Goal: Task Accomplishment & Management: Complete application form

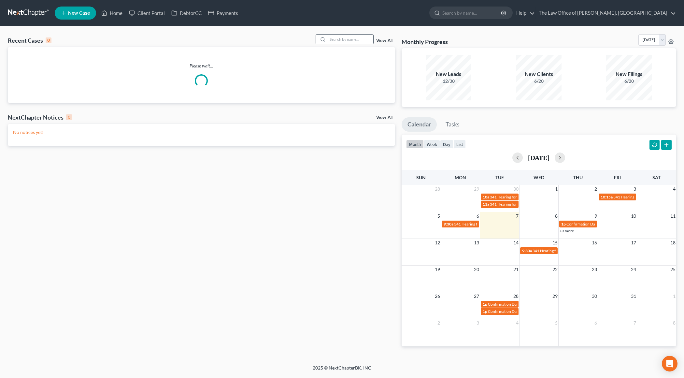
click at [336, 42] on input "search" at bounding box center [350, 39] width 46 height 9
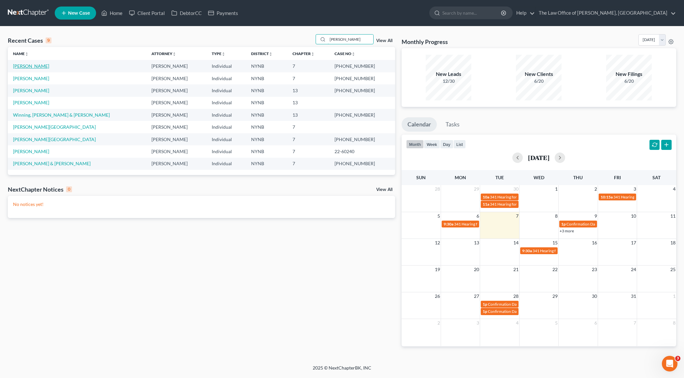
type input "alan"
click at [40, 67] on link "[PERSON_NAME]" at bounding box center [31, 66] width 36 height 6
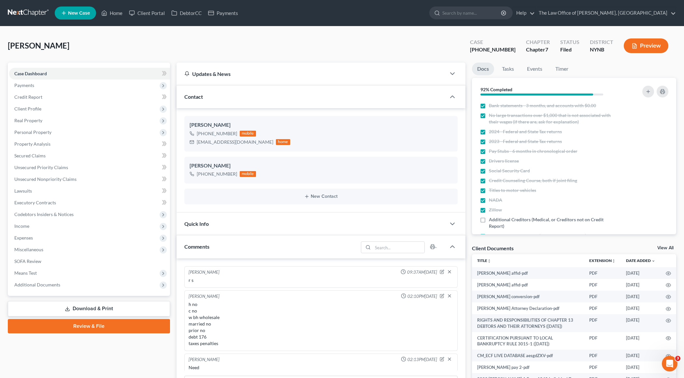
scroll to position [460, 0]
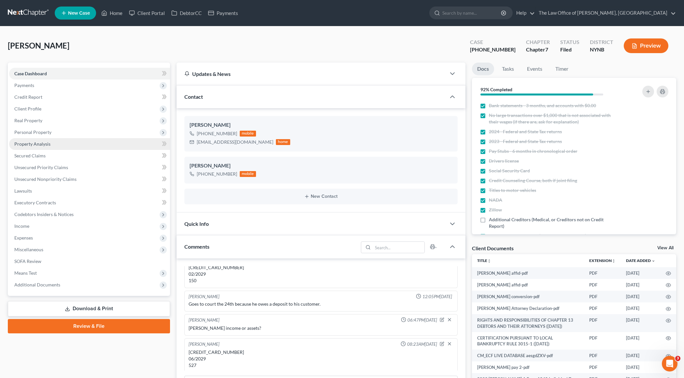
click at [42, 141] on span "Property Analysis" at bounding box center [32, 144] width 36 height 6
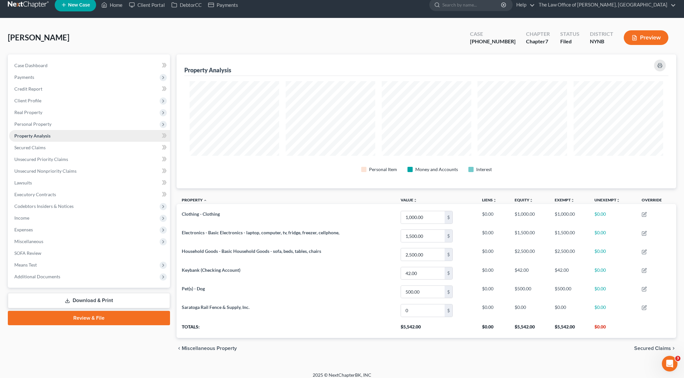
scroll to position [12, 0]
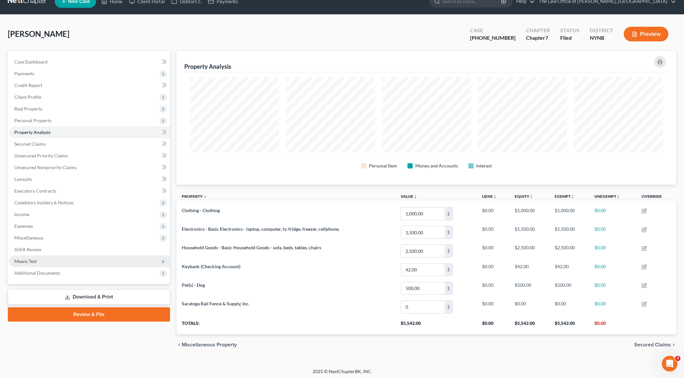
click at [24, 261] on span "Means Test" at bounding box center [25, 261] width 22 height 6
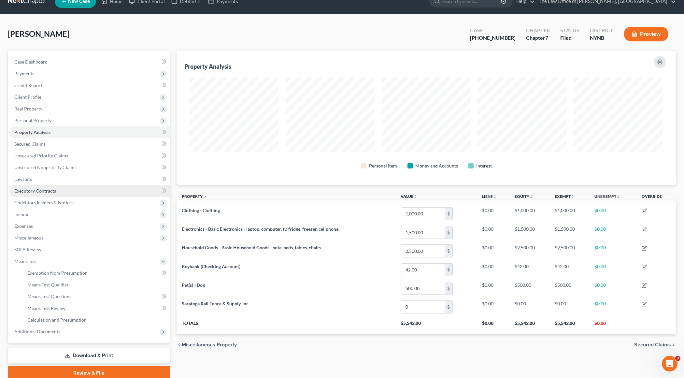
click at [54, 191] on span "Executory Contracts" at bounding box center [35, 191] width 42 height 6
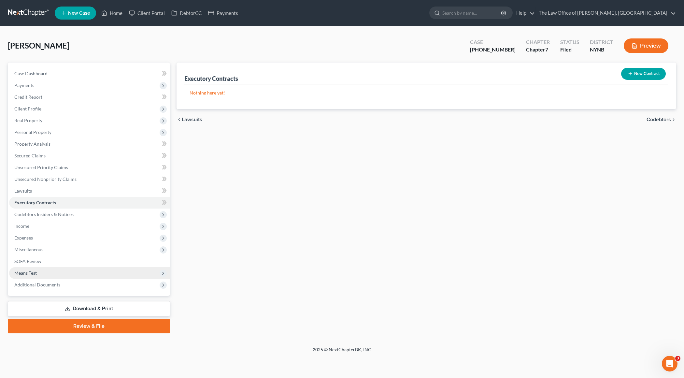
click at [42, 272] on span "Means Test" at bounding box center [89, 273] width 161 height 12
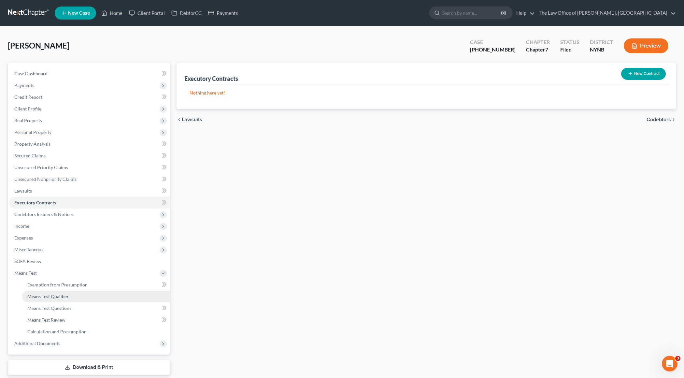
click at [45, 294] on span "Means Test Qualifier" at bounding box center [47, 296] width 41 height 6
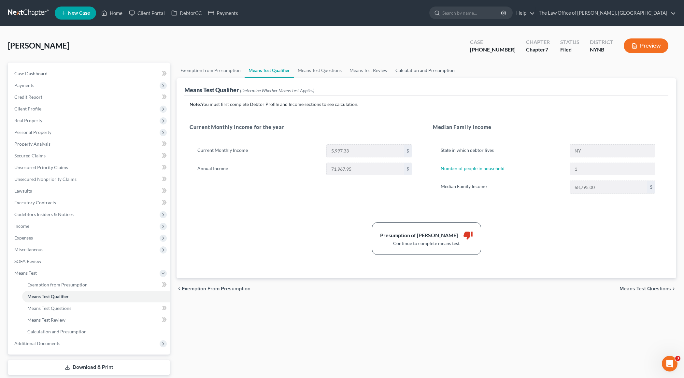
click at [417, 67] on link "Calculation and Presumption" at bounding box center [424, 71] width 67 height 16
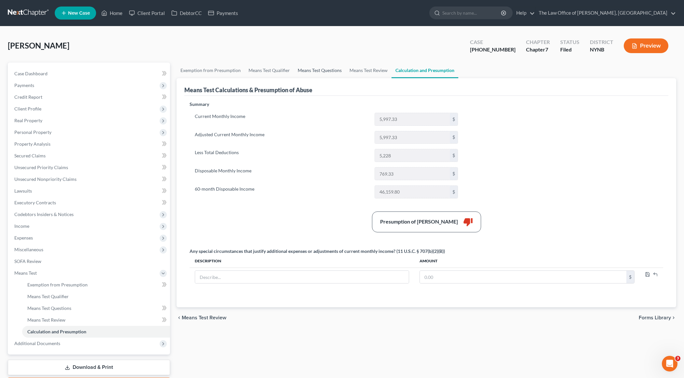
click at [320, 68] on link "Means Test Questions" at bounding box center [320, 71] width 52 height 16
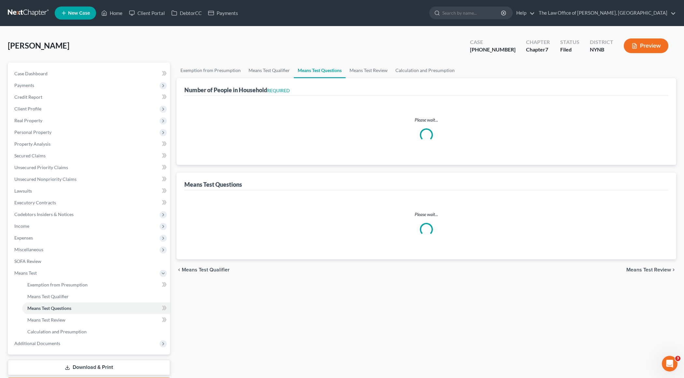
select select "1"
select select "0"
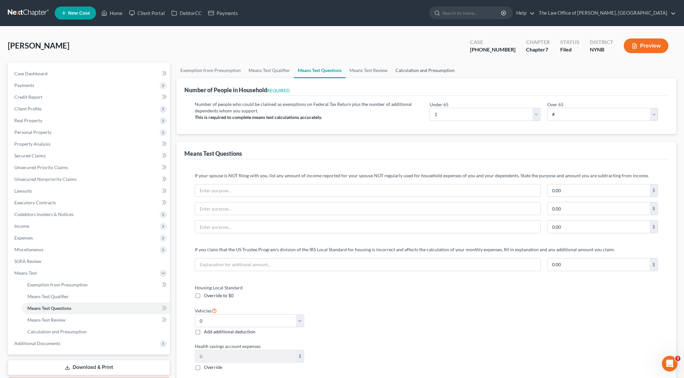
click at [399, 74] on link "Calculation and Presumption" at bounding box center [424, 71] width 67 height 16
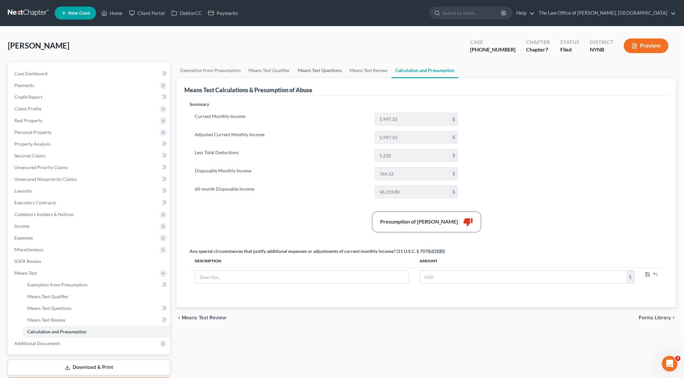
click at [318, 76] on link "Means Test Questions" at bounding box center [320, 71] width 52 height 16
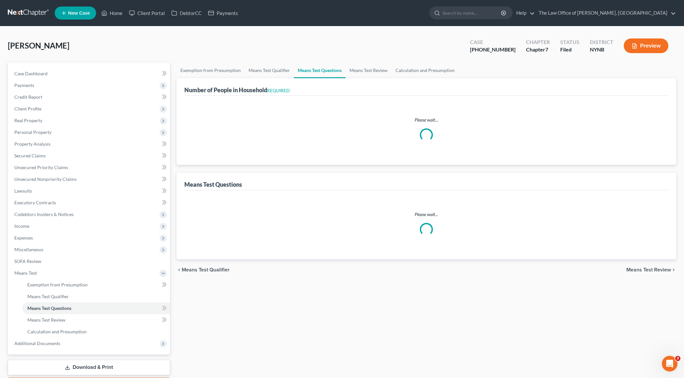
select select "1"
select select "0"
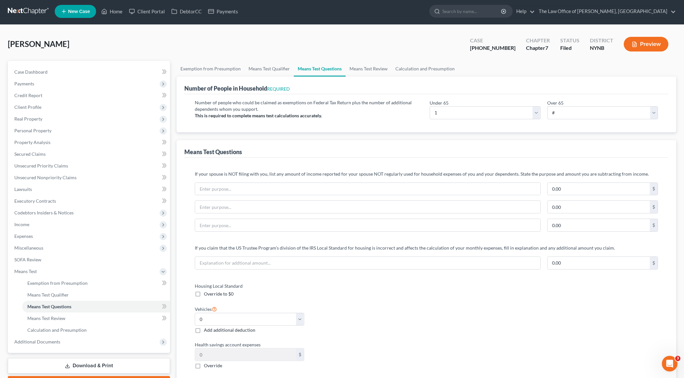
scroll to position [0, 0]
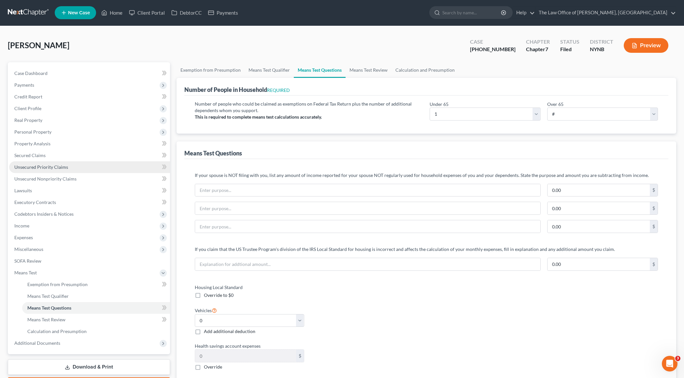
click at [86, 166] on link "Unsecured Priority Claims" at bounding box center [89, 167] width 161 height 12
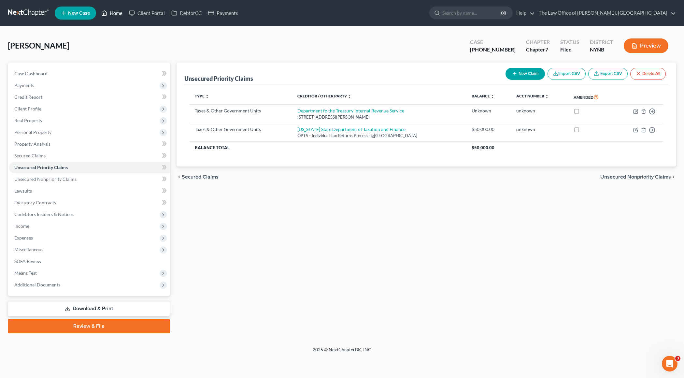
click at [119, 17] on link "Home" at bounding box center [112, 13] width 28 height 12
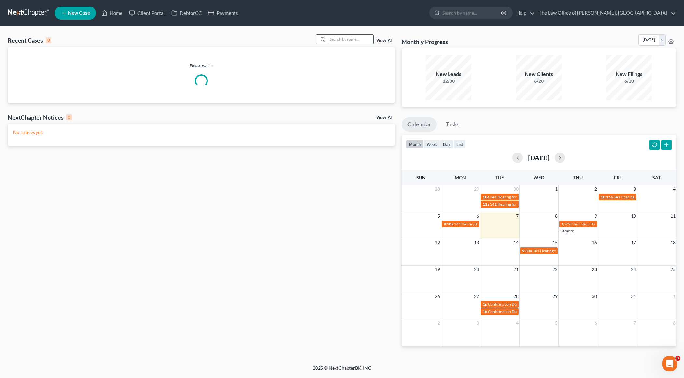
click at [348, 40] on input "search" at bounding box center [350, 39] width 46 height 9
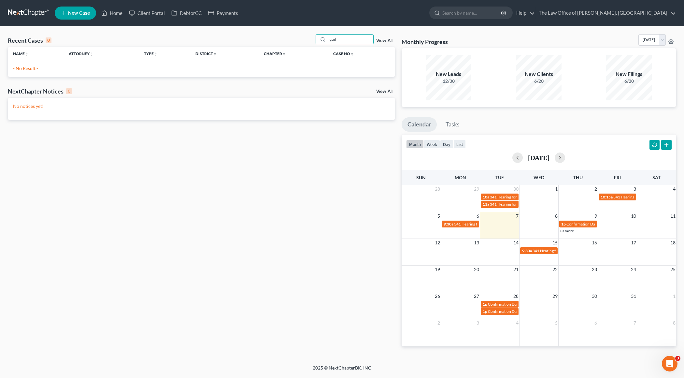
type input "guil"
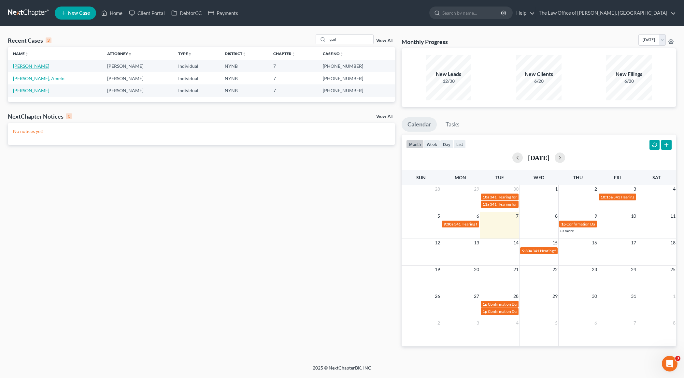
click at [44, 65] on link "[PERSON_NAME]" at bounding box center [31, 66] width 36 height 6
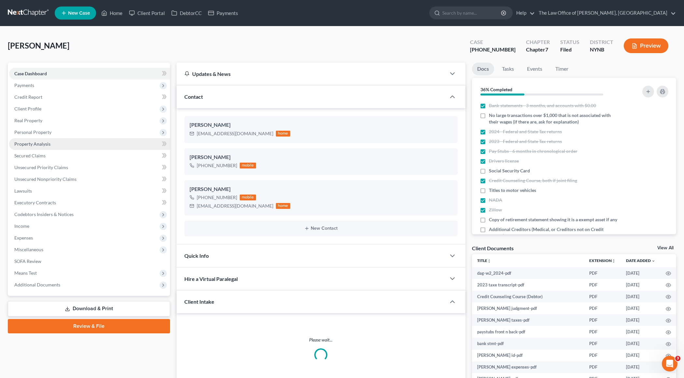
click at [41, 141] on span "Property Analysis" at bounding box center [32, 144] width 36 height 6
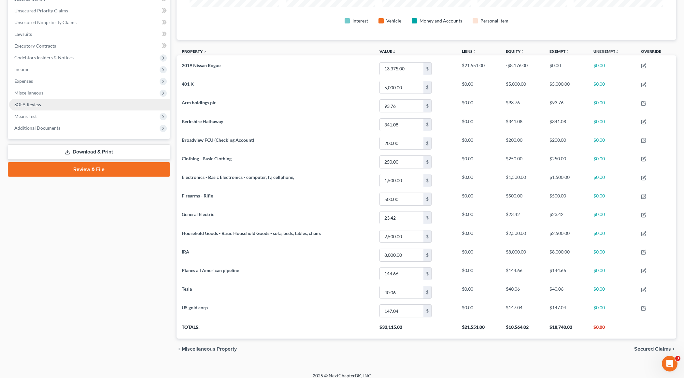
scroll to position [159, 0]
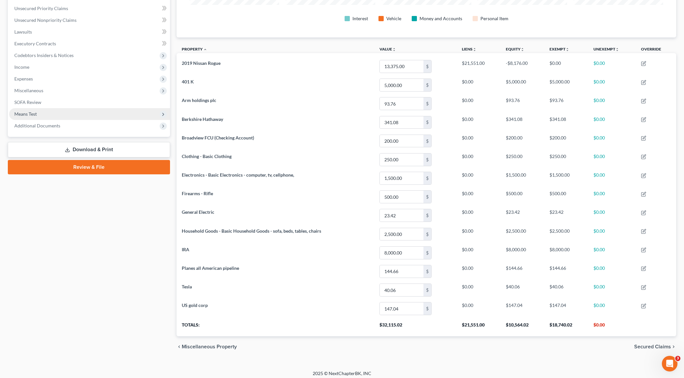
click at [49, 109] on span "Means Test" at bounding box center [89, 114] width 161 height 12
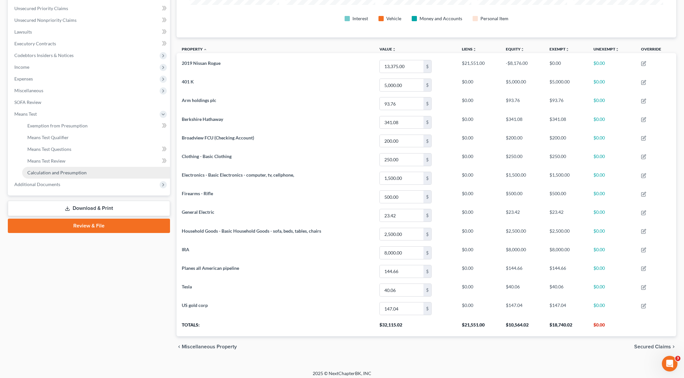
click at [49, 171] on span "Calculation and Presumption" at bounding box center [56, 173] width 59 height 6
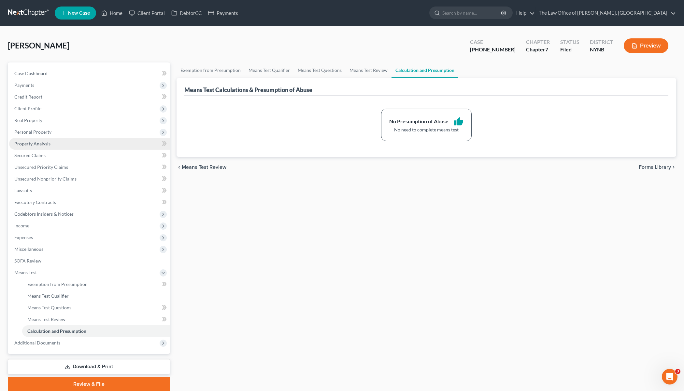
click at [45, 145] on span "Property Analysis" at bounding box center [32, 144] width 36 height 6
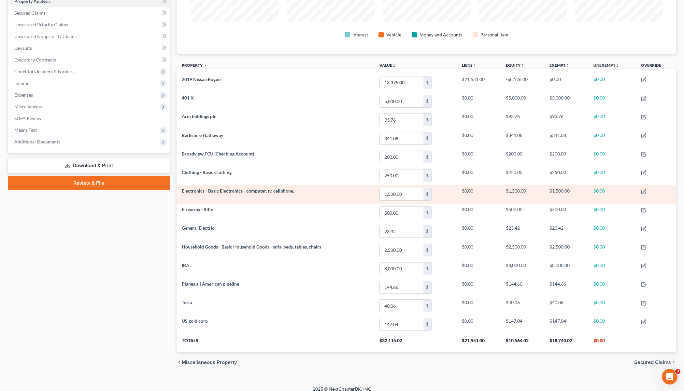
scroll to position [141, 0]
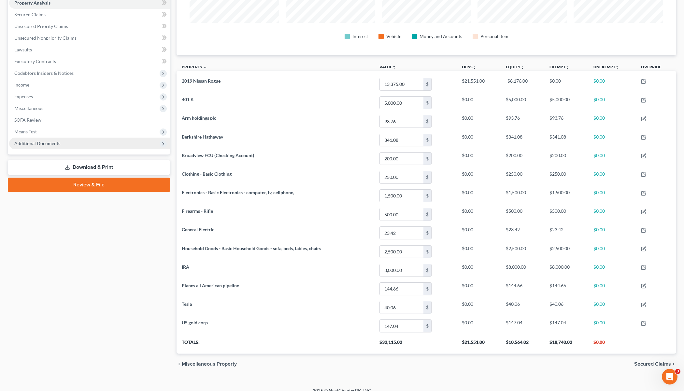
click at [76, 143] on span "Additional Documents" at bounding box center [89, 144] width 161 height 12
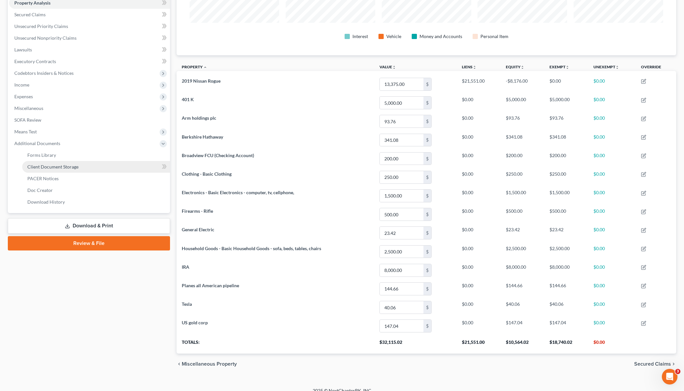
click at [68, 165] on span "Client Document Storage" at bounding box center [52, 167] width 51 height 6
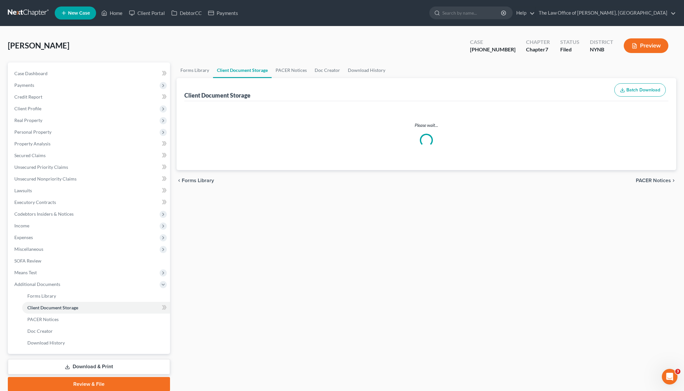
select select "5"
select select "1"
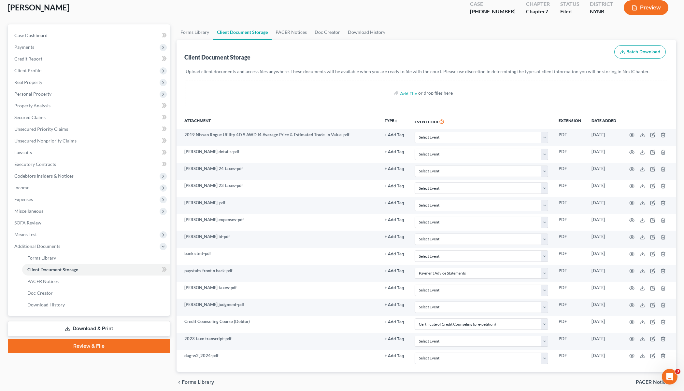
scroll to position [60, 0]
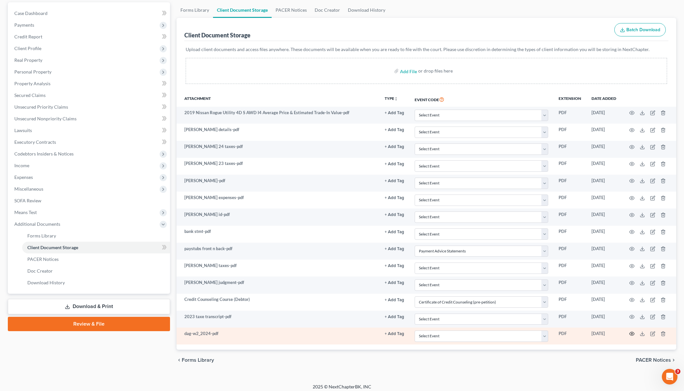
click at [631, 331] on icon "button" at bounding box center [631, 333] width 5 height 5
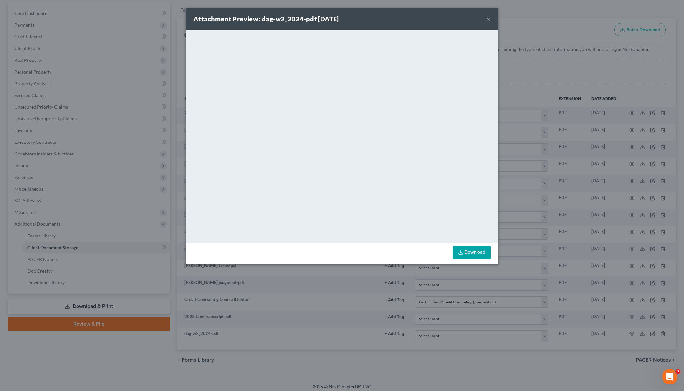
click at [467, 256] on link "Download" at bounding box center [471, 253] width 38 height 14
click at [489, 20] on button "×" at bounding box center [488, 19] width 5 height 8
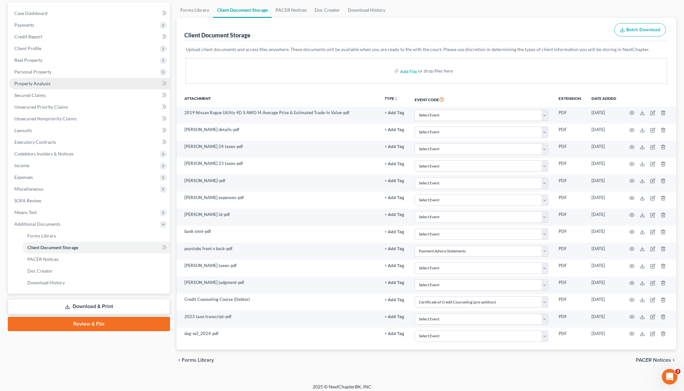
click at [45, 85] on span "Property Analysis" at bounding box center [32, 84] width 36 height 6
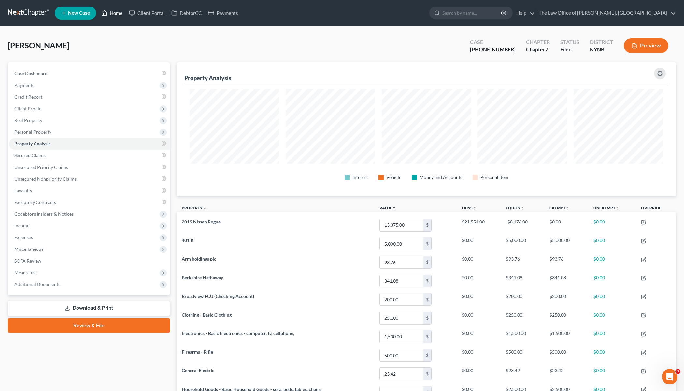
click at [115, 13] on link "Home" at bounding box center [112, 13] width 28 height 12
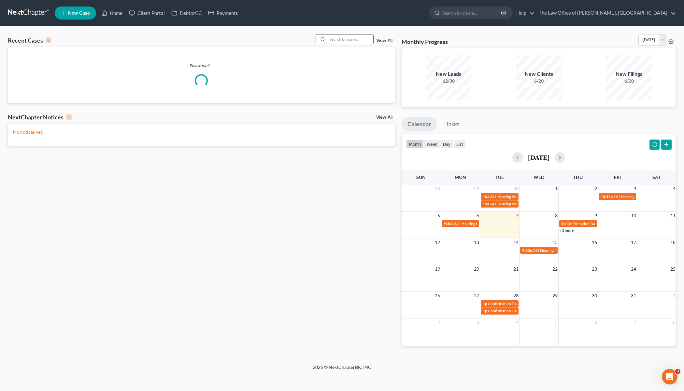
click at [340, 41] on input "search" at bounding box center [350, 39] width 46 height 9
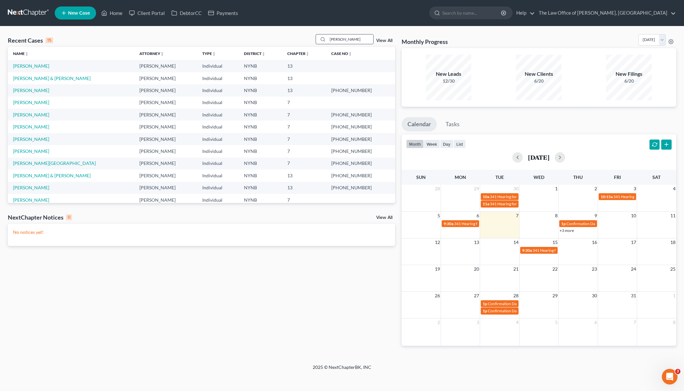
type input "garcia"
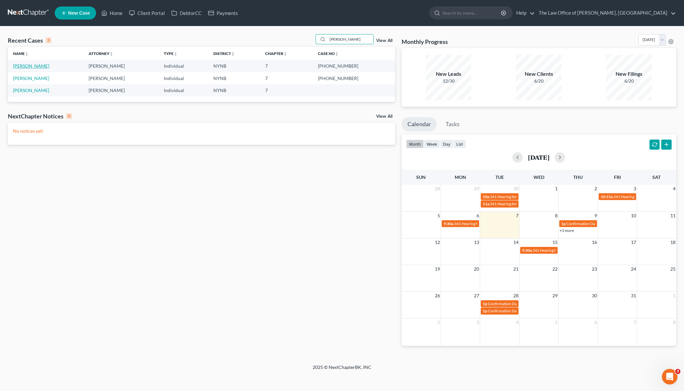
click at [26, 67] on link "[PERSON_NAME]" at bounding box center [31, 66] width 36 height 6
select select "6"
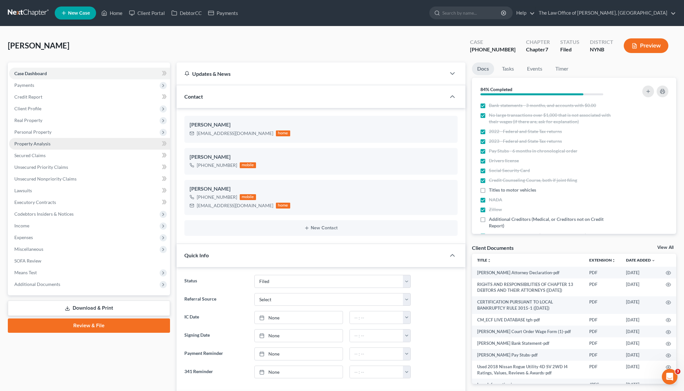
click at [47, 146] on link "Property Analysis" at bounding box center [89, 144] width 161 height 12
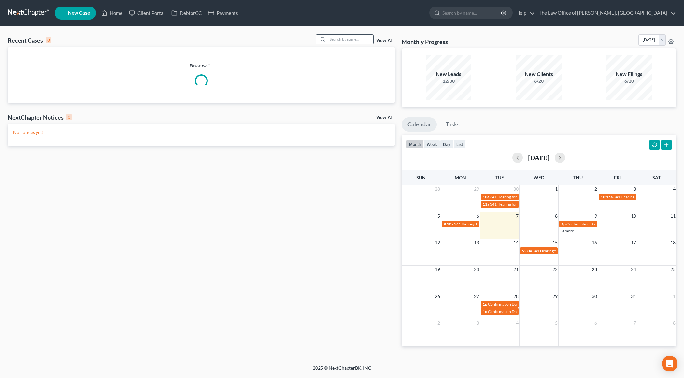
click at [344, 39] on input "search" at bounding box center [350, 39] width 46 height 9
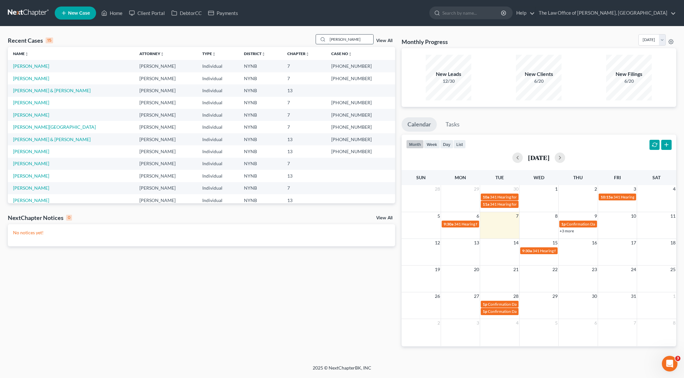
type input "[PERSON_NAME]"
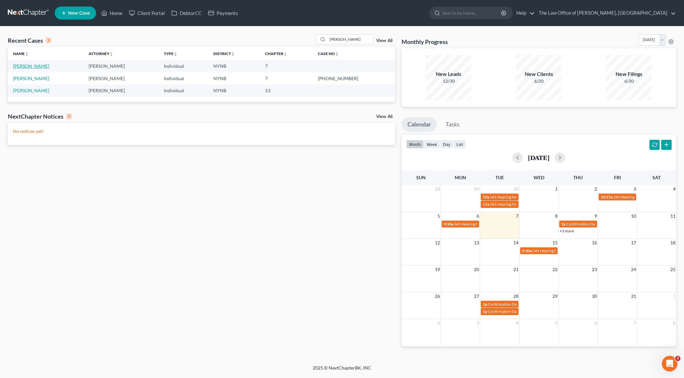
click at [33, 66] on link "[PERSON_NAME]" at bounding box center [31, 66] width 36 height 6
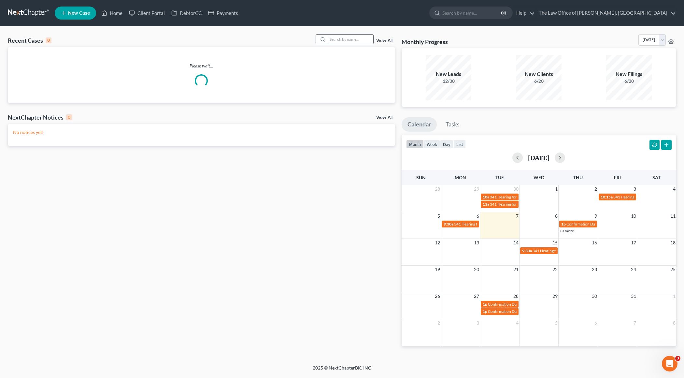
click at [347, 42] on input "search" at bounding box center [350, 39] width 46 height 9
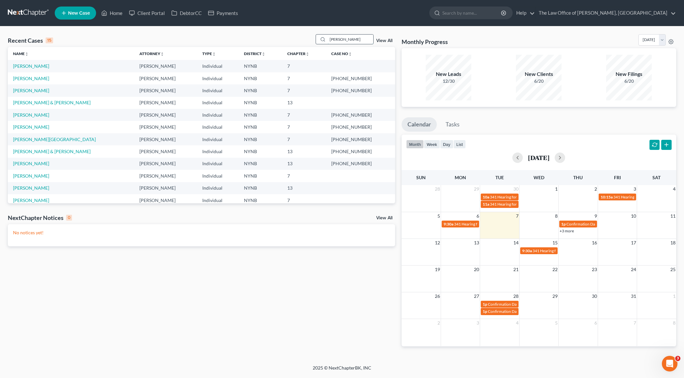
type input "[PERSON_NAME]"
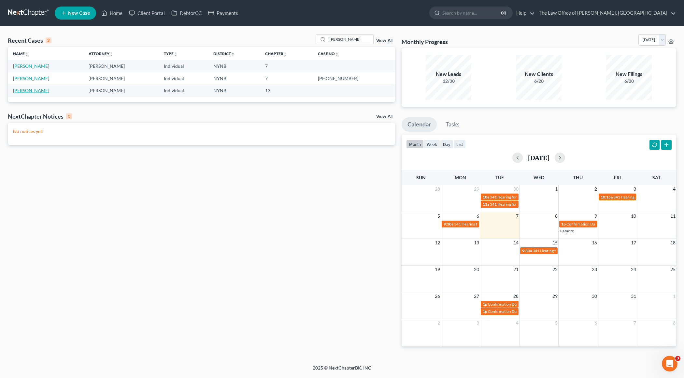
click at [36, 92] on link "[PERSON_NAME]" at bounding box center [31, 91] width 36 height 6
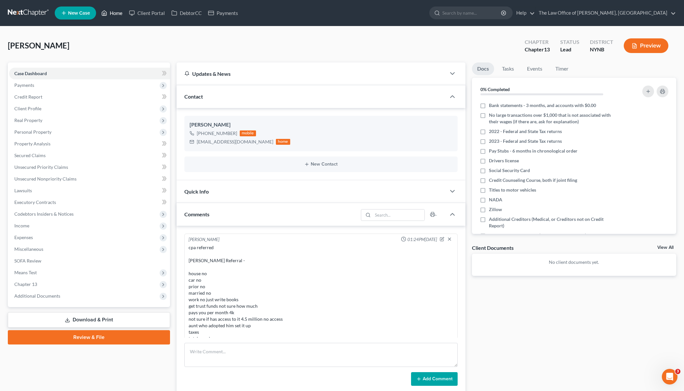
click at [118, 15] on link "Home" at bounding box center [112, 13] width 28 height 12
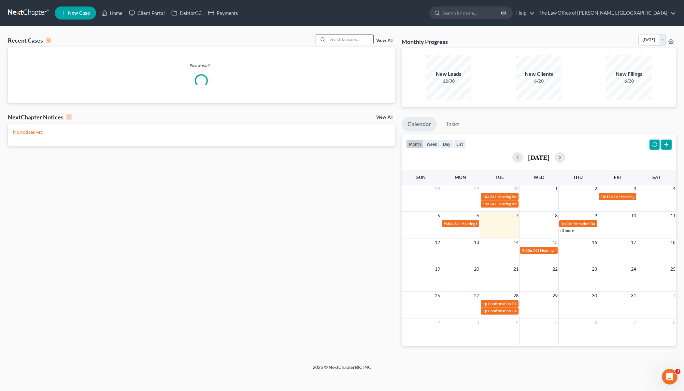
click at [341, 43] on input "search" at bounding box center [350, 39] width 46 height 9
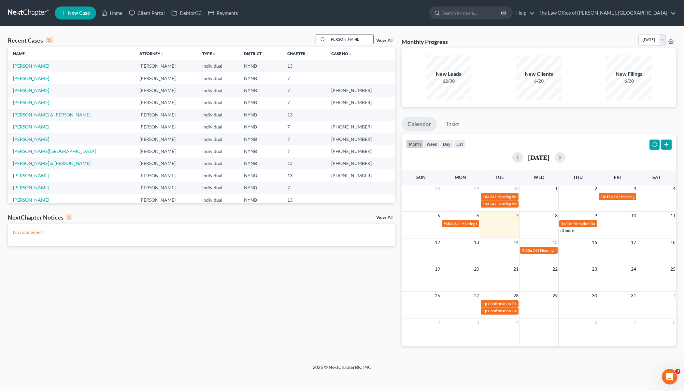
type input "persaud"
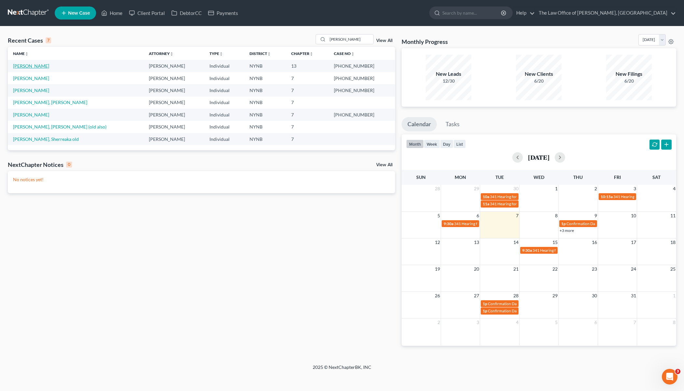
click at [29, 65] on link "[PERSON_NAME]" at bounding box center [31, 66] width 36 height 6
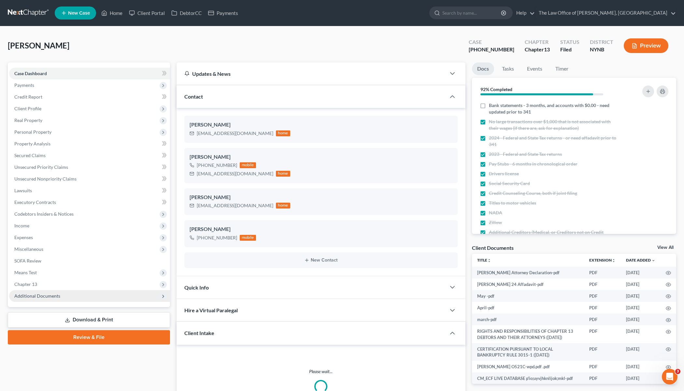
click at [44, 293] on span "Additional Documents" at bounding box center [37, 296] width 46 height 6
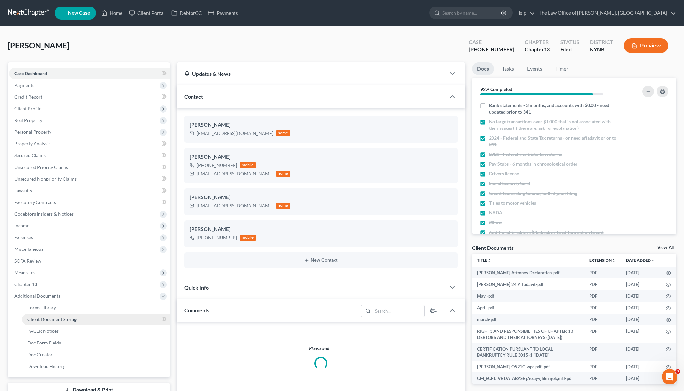
click at [55, 317] on span "Client Document Storage" at bounding box center [52, 320] width 51 height 6
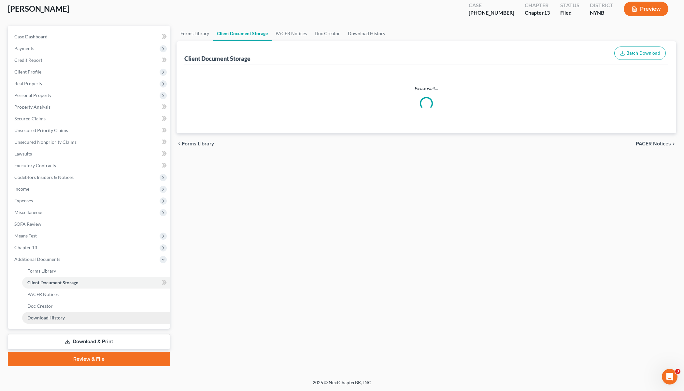
click at [32, 352] on link "Review & File" at bounding box center [89, 359] width 162 height 14
click at [43, 352] on link "Review & File" at bounding box center [89, 359] width 162 height 14
click at [26, 352] on link "Review & File" at bounding box center [89, 359] width 162 height 14
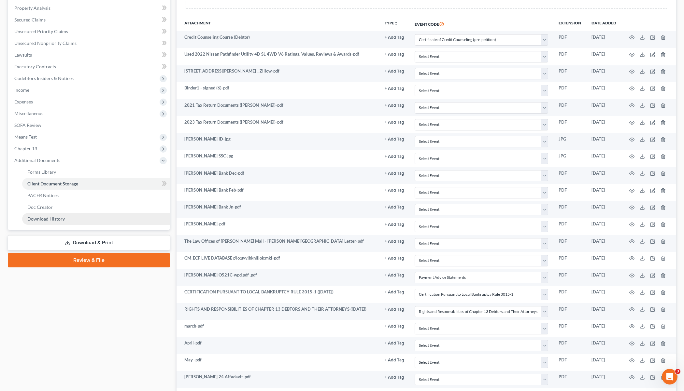
click at [37, 222] on span "Download History" at bounding box center [45, 219] width 37 height 6
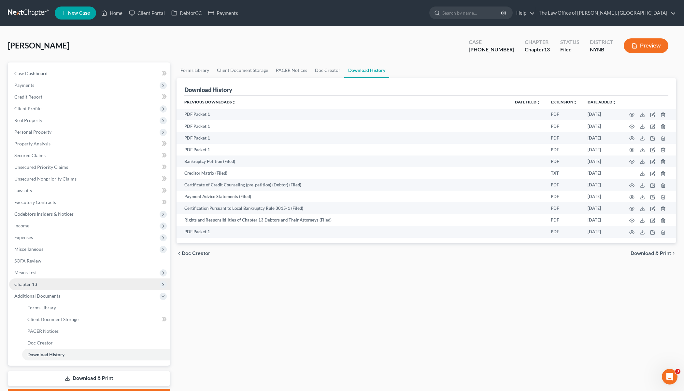
click at [29, 282] on span "Chapter 13" at bounding box center [25, 285] width 23 height 6
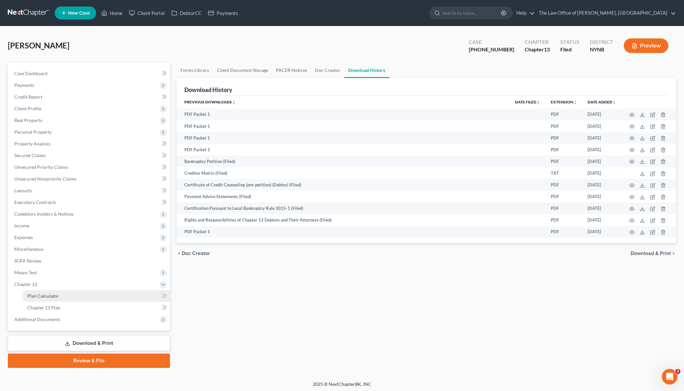
click at [47, 297] on span "Plan Calculator" at bounding box center [43, 296] width 32 height 6
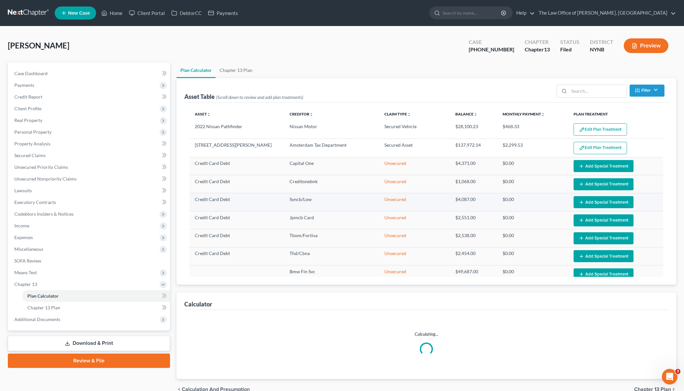
select select "59"
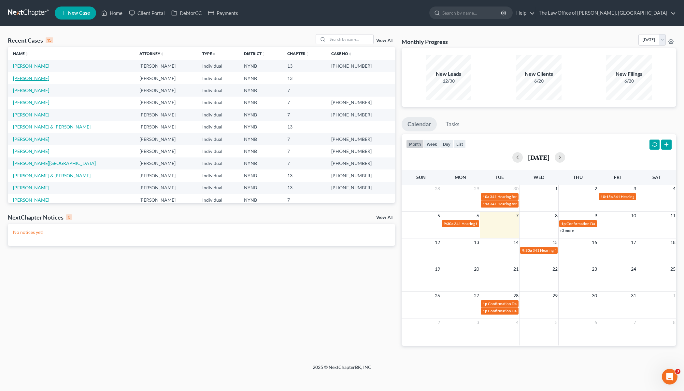
click at [34, 78] on link "[PERSON_NAME]" at bounding box center [31, 79] width 36 height 6
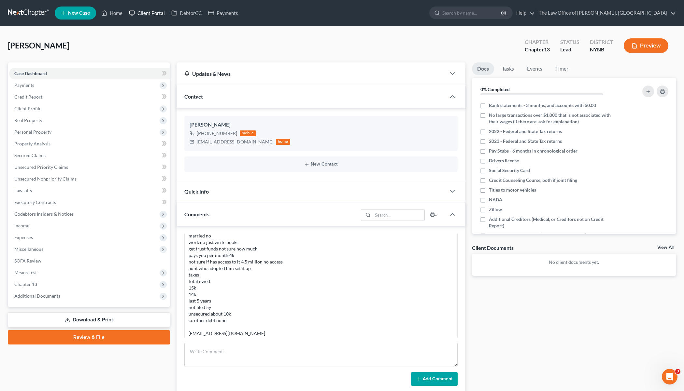
click at [147, 9] on link "Client Portal" at bounding box center [147, 13] width 42 height 12
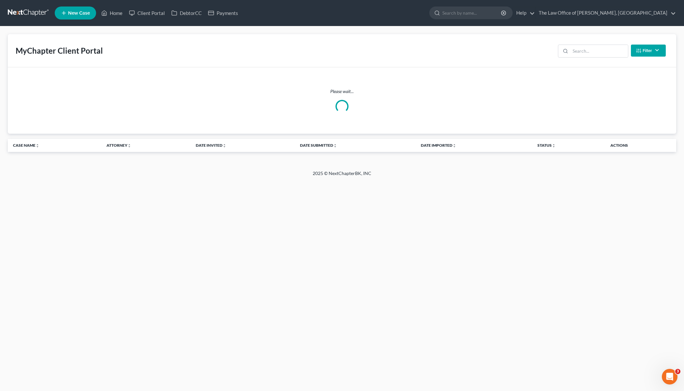
click at [152, 2] on nav "Home New Case Client Portal DebtorCC Payments The Law Office of [PERSON_NAME], …" at bounding box center [342, 13] width 684 height 26
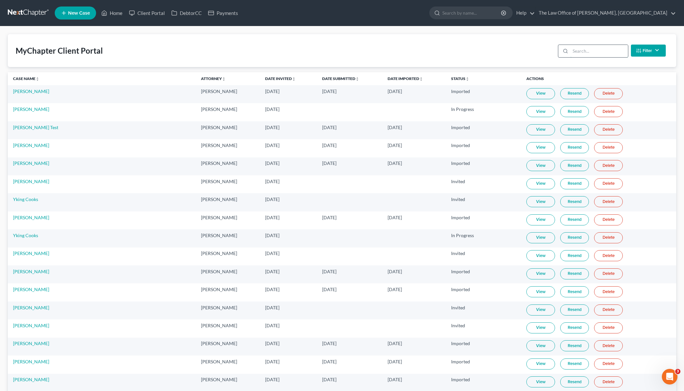
click at [601, 52] on input "search" at bounding box center [599, 51] width 58 height 12
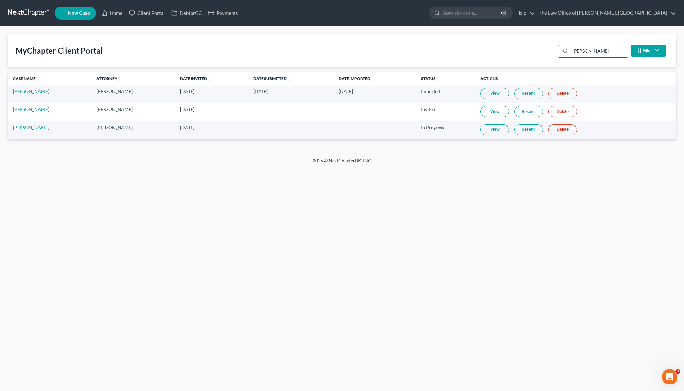
type input "[PERSON_NAME]"
click at [491, 130] on link "View" at bounding box center [494, 129] width 29 height 11
click at [118, 10] on link "Home" at bounding box center [112, 13] width 28 height 12
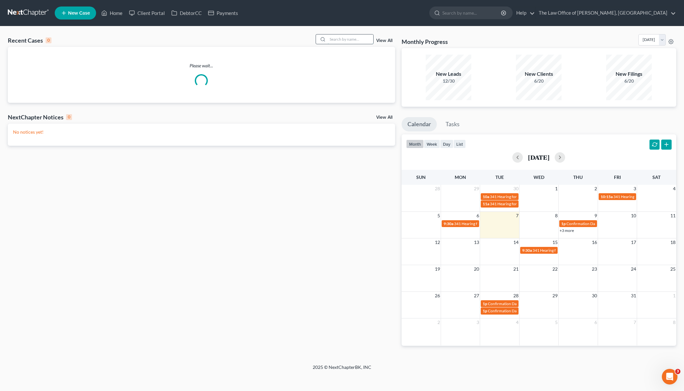
click at [335, 40] on input "search" at bounding box center [350, 39] width 46 height 9
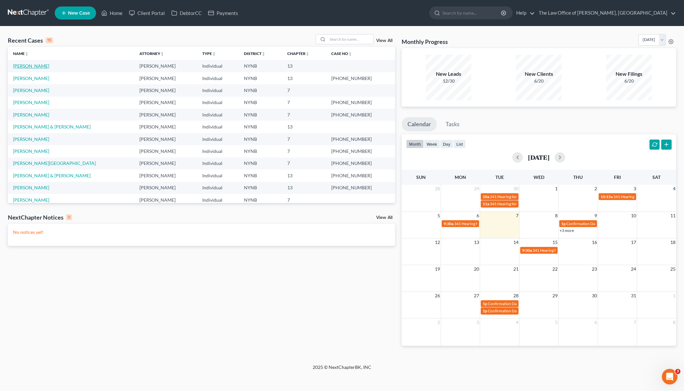
click at [28, 66] on link "[PERSON_NAME]" at bounding box center [31, 66] width 36 height 6
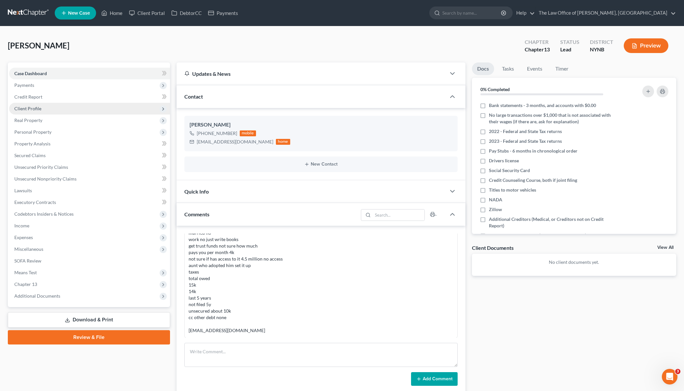
scroll to position [178, 0]
click at [28, 107] on span "Client Profile" at bounding box center [27, 109] width 27 height 6
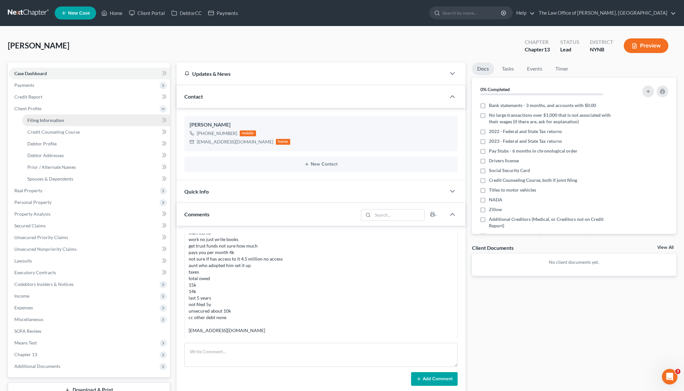
click at [43, 118] on span "Filing Information" at bounding box center [45, 121] width 37 height 6
select select "1"
select select "0"
select select "3"
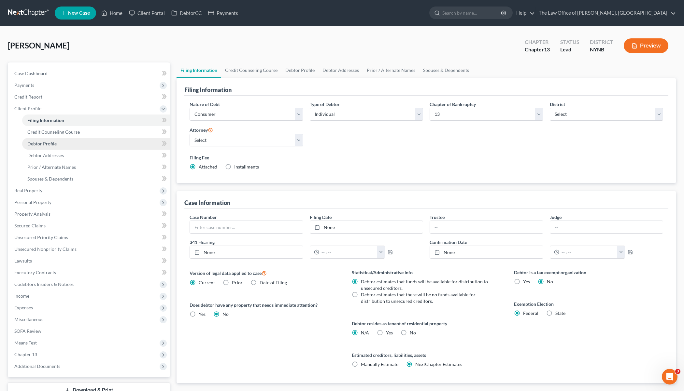
click at [43, 142] on span "Debtor Profile" at bounding box center [41, 144] width 29 height 6
select select "0"
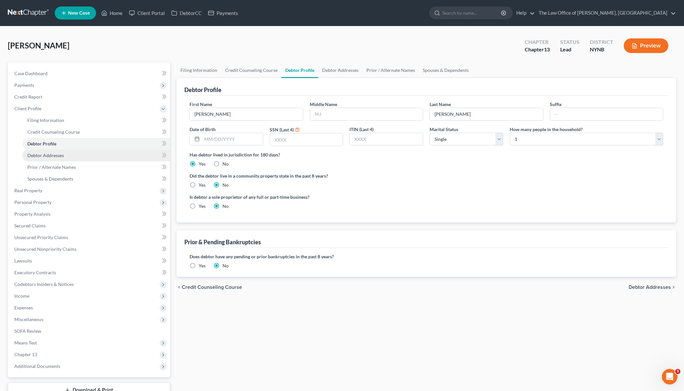
click at [59, 160] on link "Debtor Addresses" at bounding box center [96, 156] width 148 height 12
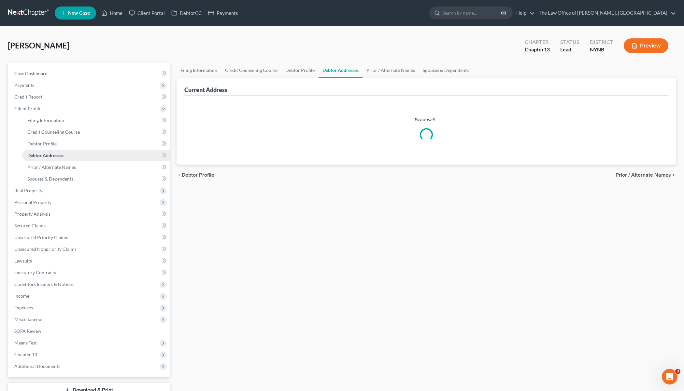
select select "0"
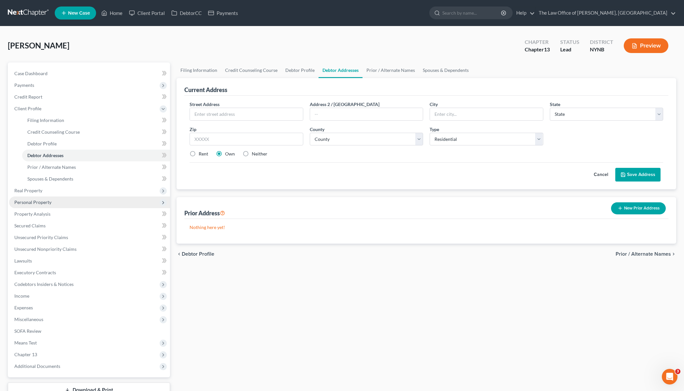
click at [33, 200] on span "Personal Property" at bounding box center [32, 203] width 37 height 6
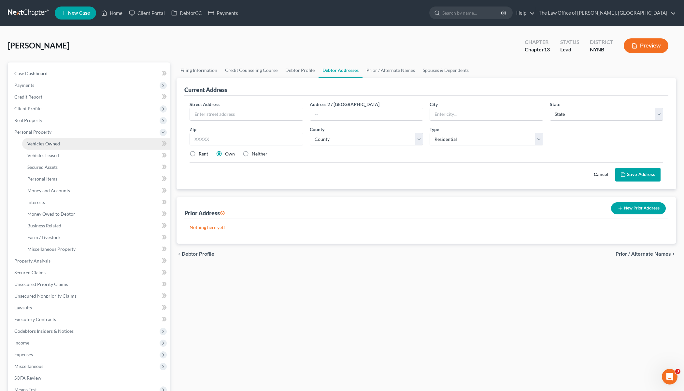
click at [49, 145] on span "Vehicles Owned" at bounding box center [43, 144] width 33 height 6
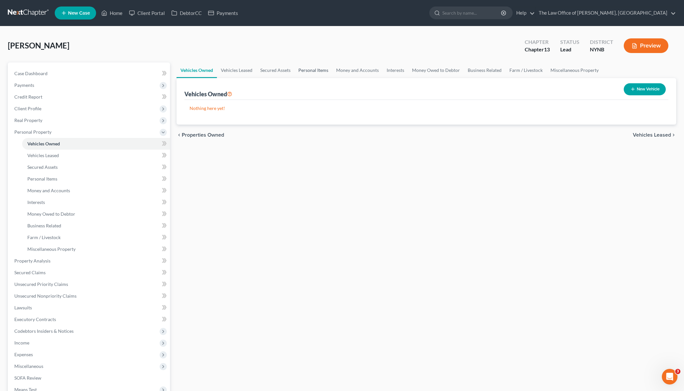
click at [318, 67] on link "Personal Items" at bounding box center [313, 71] width 38 height 16
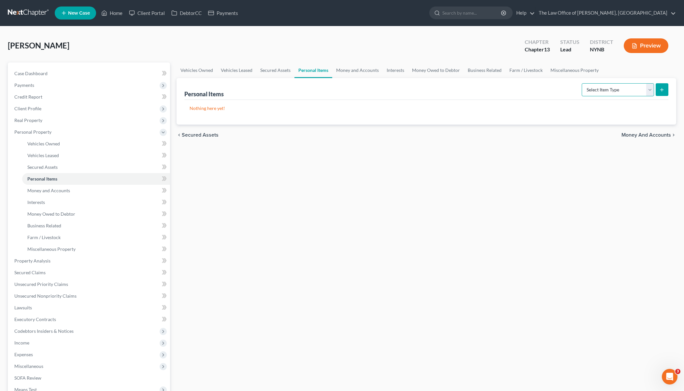
click at [597, 89] on select "Select Item Type Clothing Collectibles Of Value Electronics Firearms Household …" at bounding box center [617, 89] width 72 height 13
click at [362, 71] on link "Money and Accounts" at bounding box center [357, 71] width 50 height 16
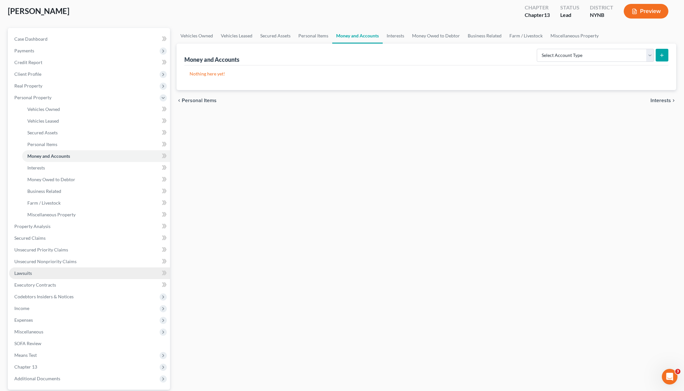
scroll to position [94, 0]
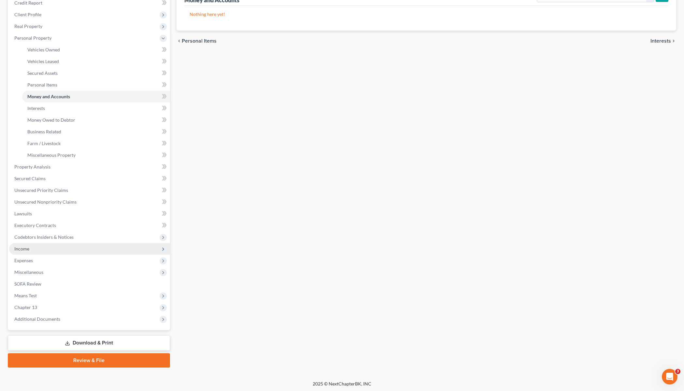
click at [29, 250] on span "Income" at bounding box center [89, 249] width 161 height 12
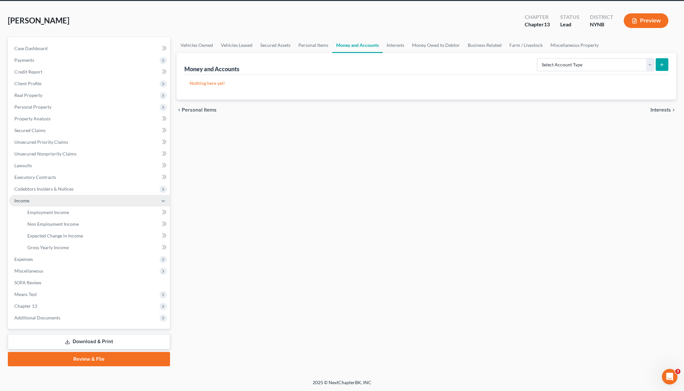
scroll to position [24, 0]
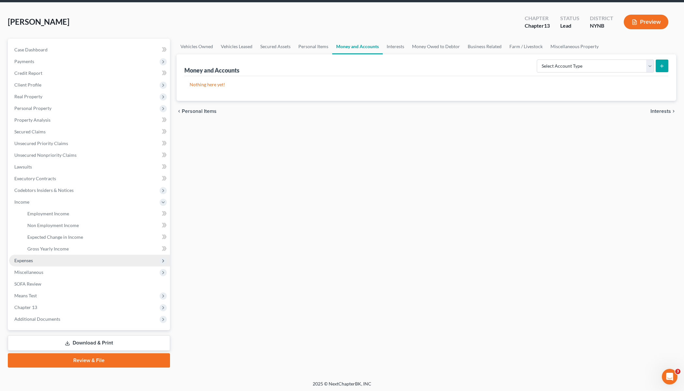
click at [43, 260] on span "Expenses" at bounding box center [89, 261] width 161 height 12
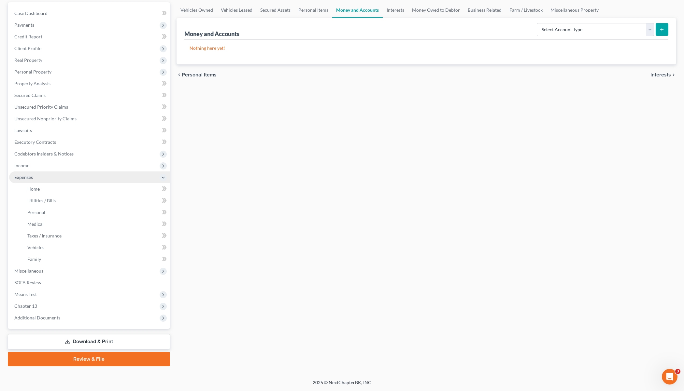
scroll to position [59, 0]
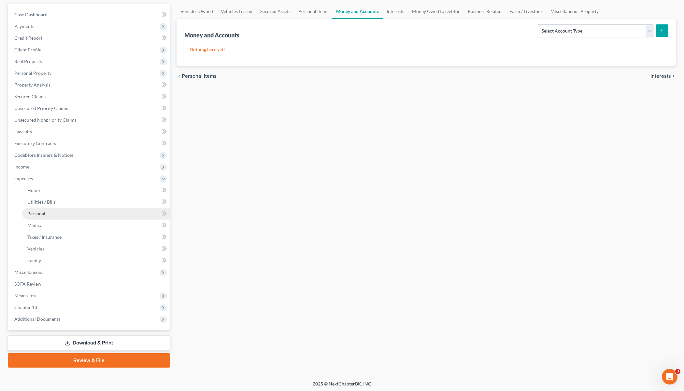
click at [72, 217] on link "Personal" at bounding box center [96, 214] width 148 height 12
